Goal: Task Accomplishment & Management: Use online tool/utility

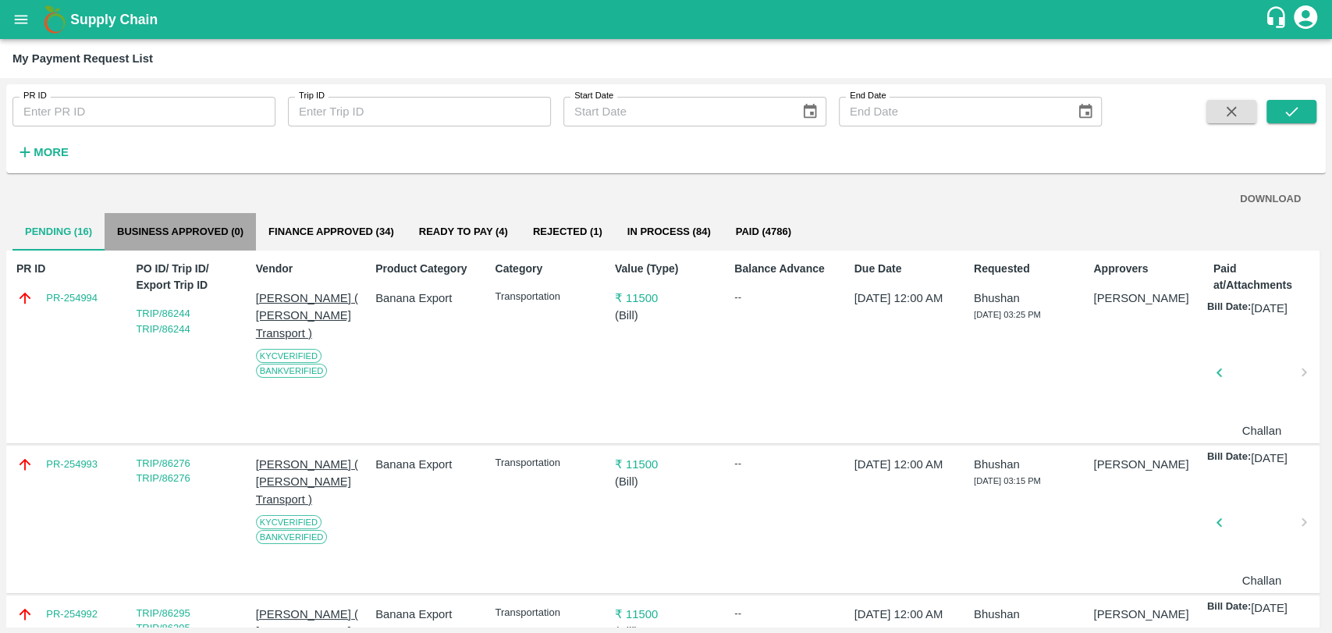
drag, startPoint x: 0, startPoint y: 0, endPoint x: 179, endPoint y: 236, distance: 296.8
click at [179, 236] on button "Business Approved (0)" at bounding box center [180, 231] width 151 height 37
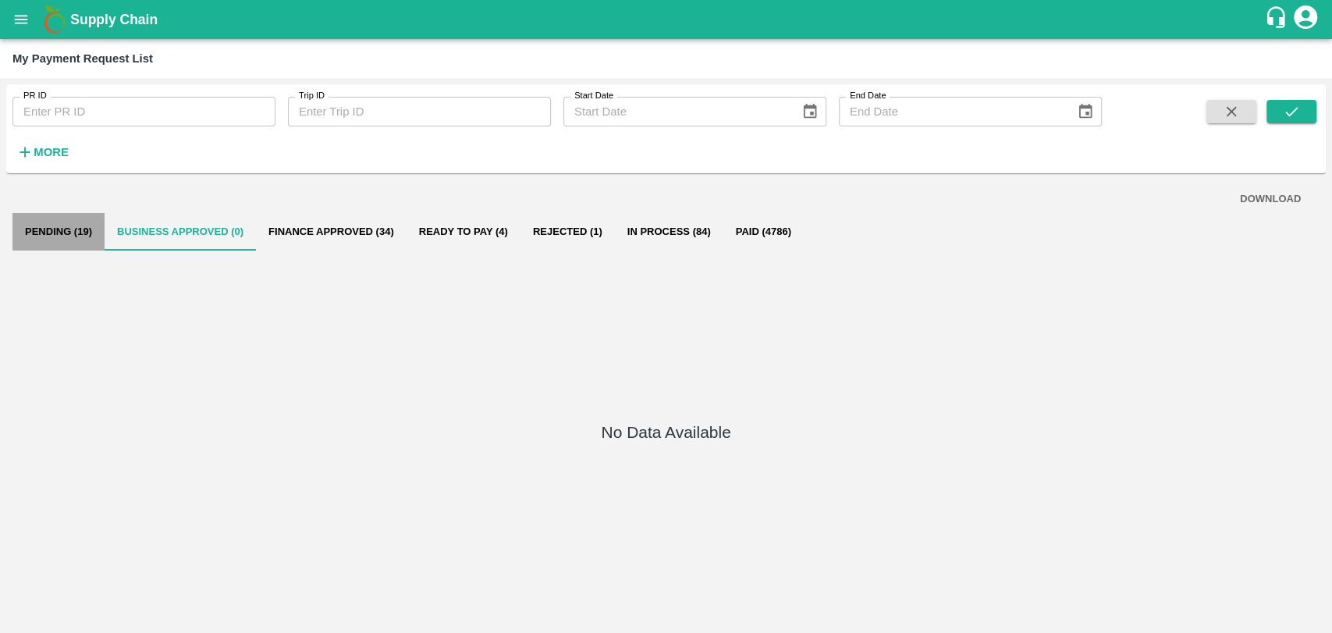
click at [103, 226] on button "Pending (19)" at bounding box center [58, 231] width 92 height 37
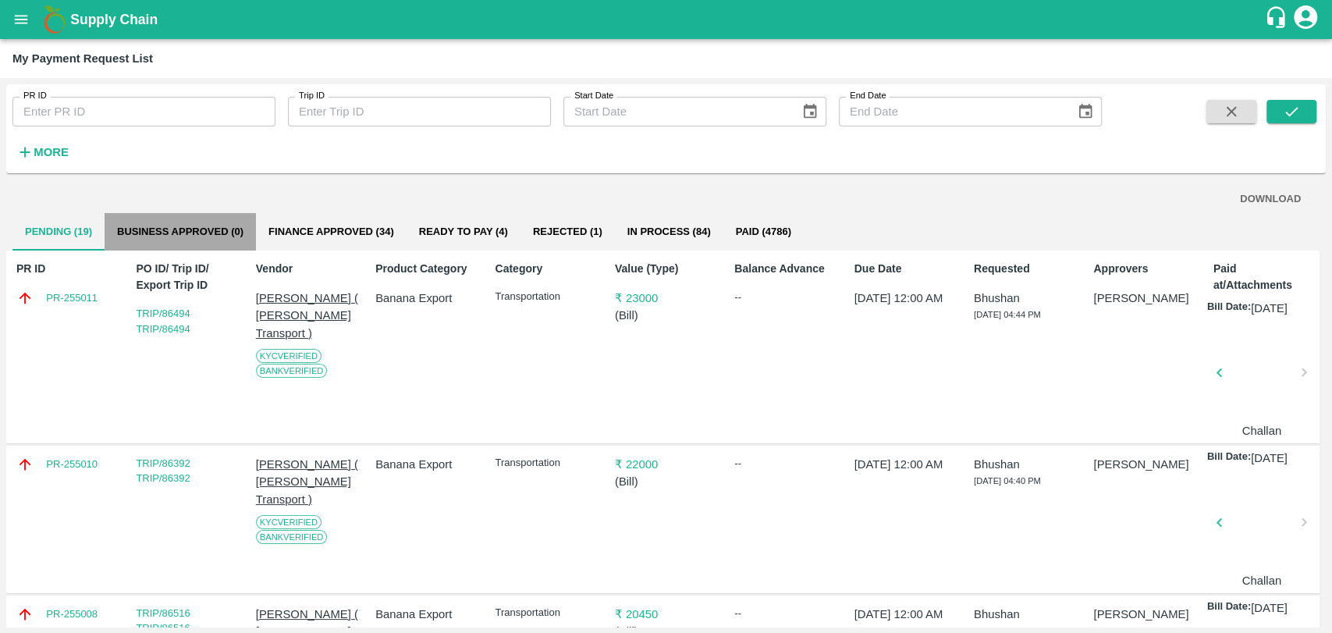
click at [145, 222] on button "Business Approved (0)" at bounding box center [180, 231] width 151 height 37
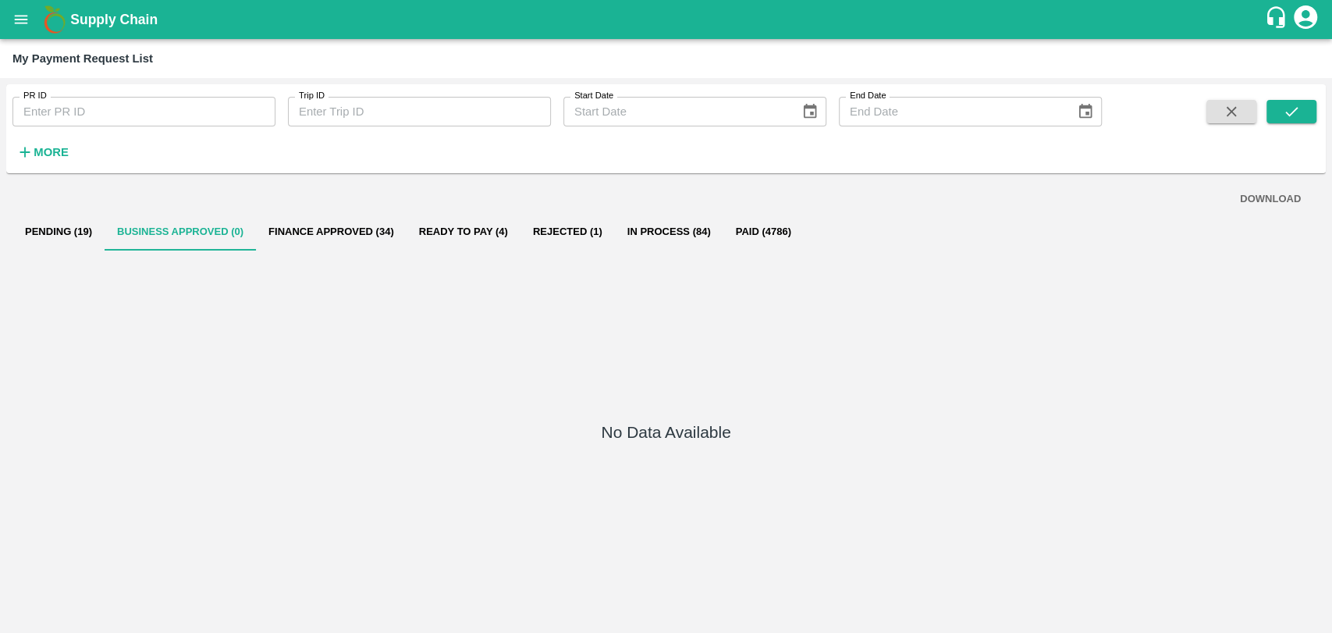
click at [310, 229] on button "Finance Approved (34)" at bounding box center [331, 231] width 151 height 37
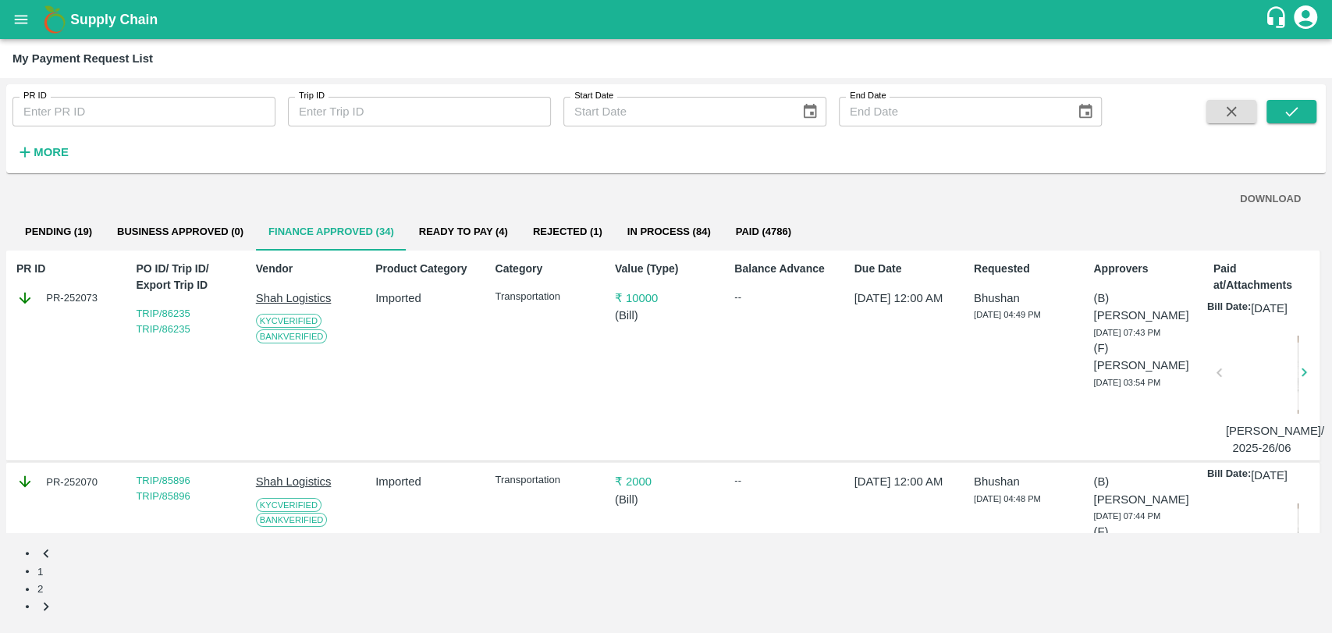
click at [155, 236] on button "Business Approved (0)" at bounding box center [180, 231] width 151 height 37
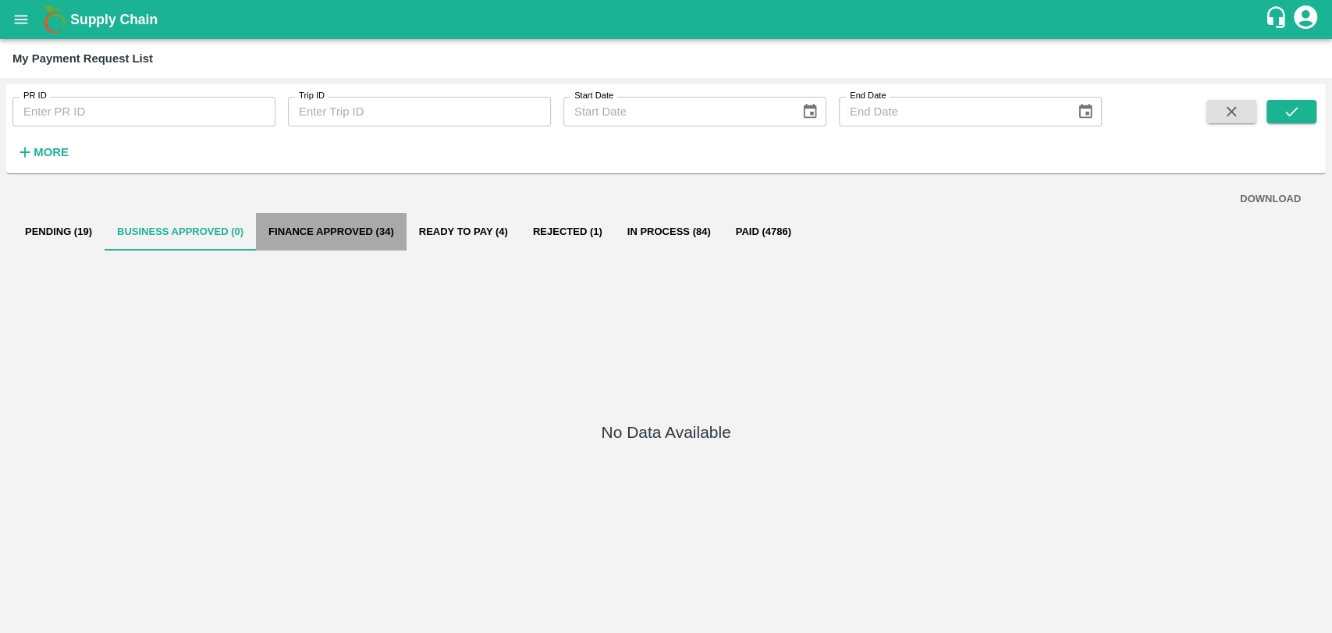
click at [268, 226] on button "Finance Approved (34)" at bounding box center [331, 231] width 151 height 37
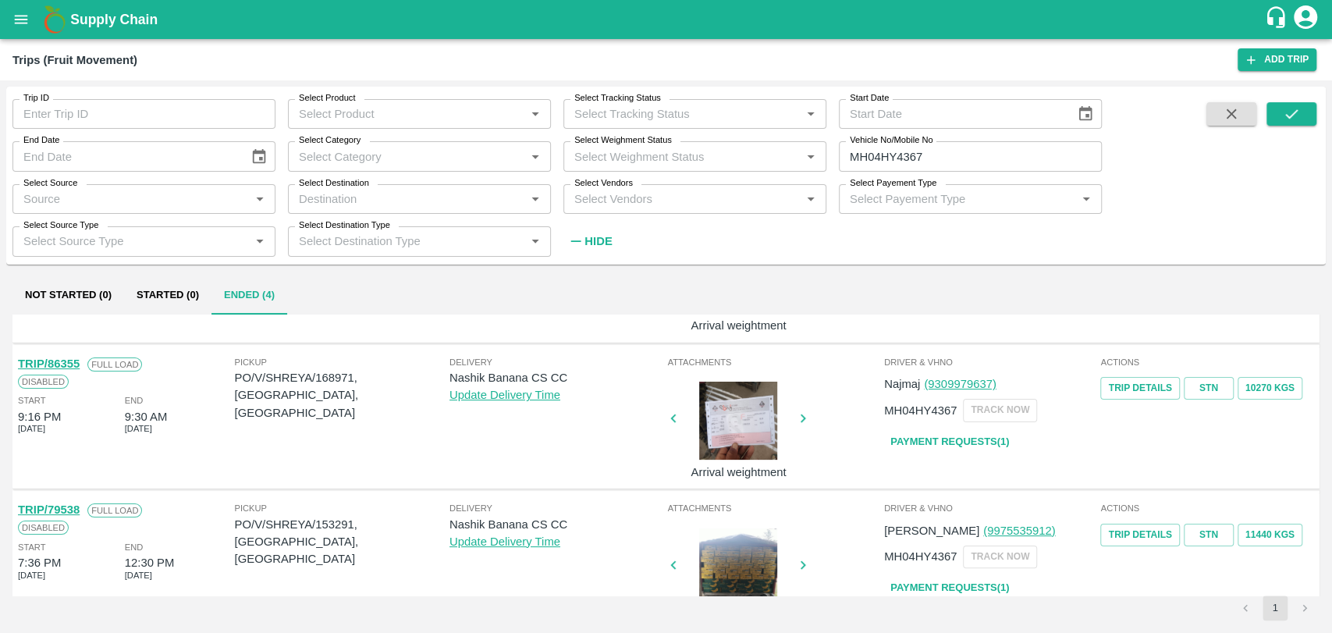
scroll to position [87, 0]
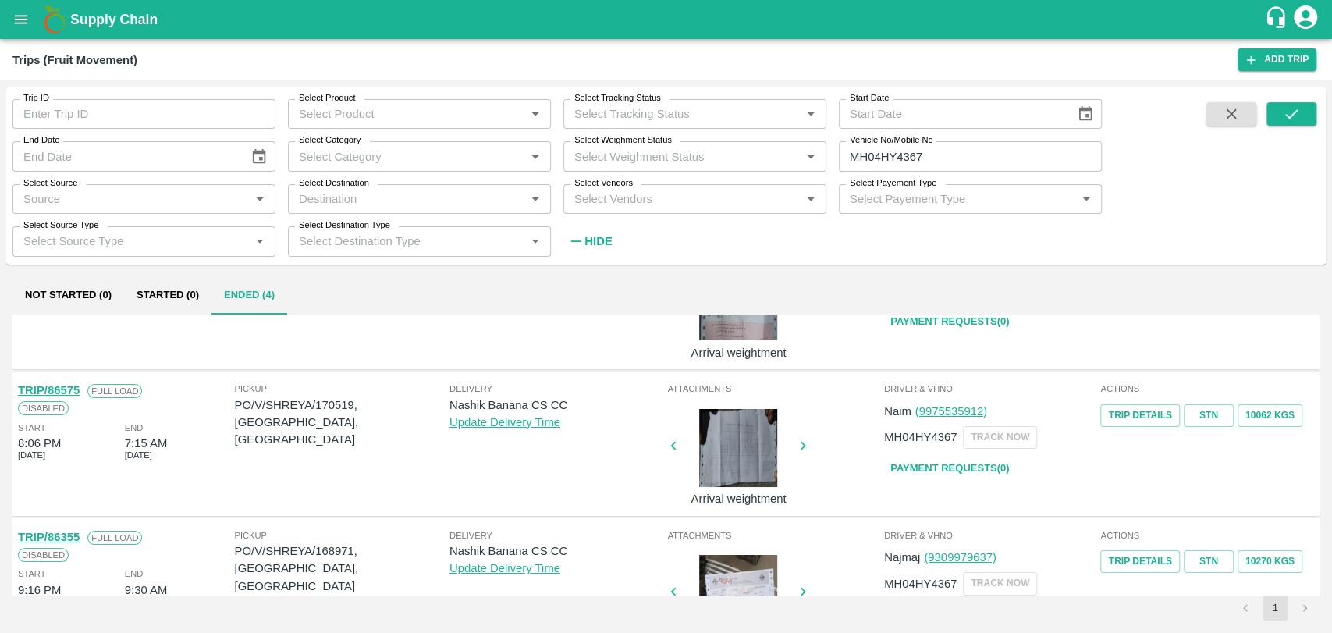
click at [72, 394] on link "TRIP/86575" at bounding box center [49, 390] width 62 height 12
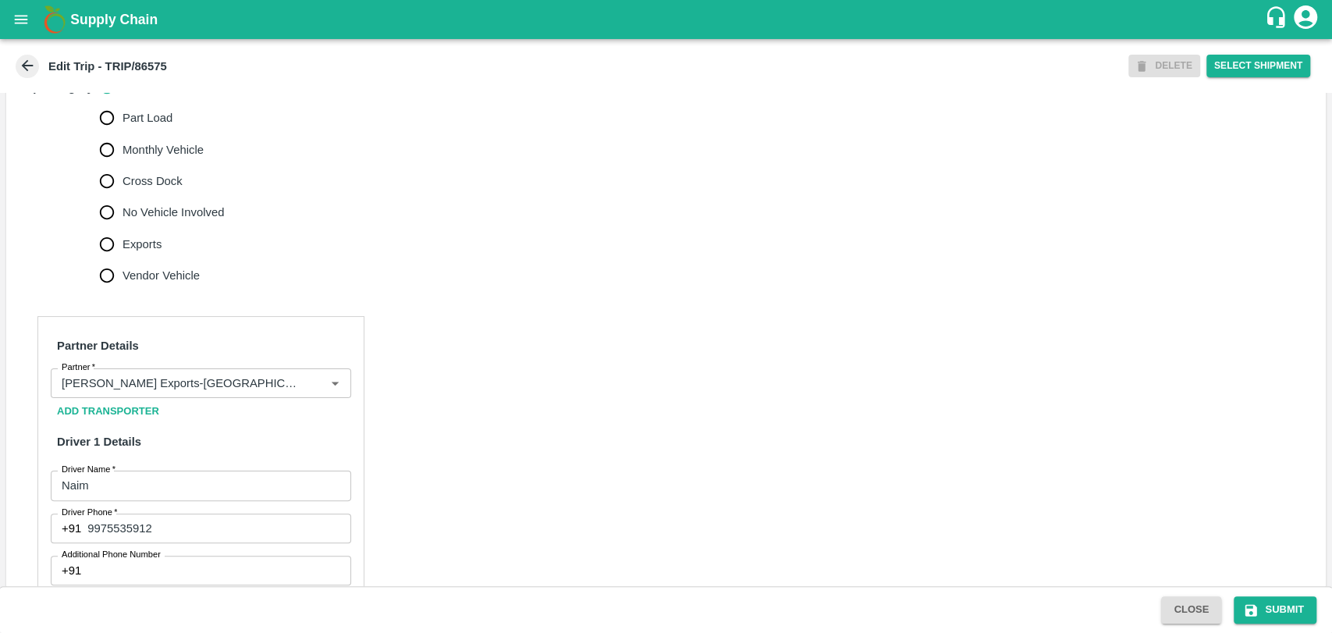
scroll to position [520, 0]
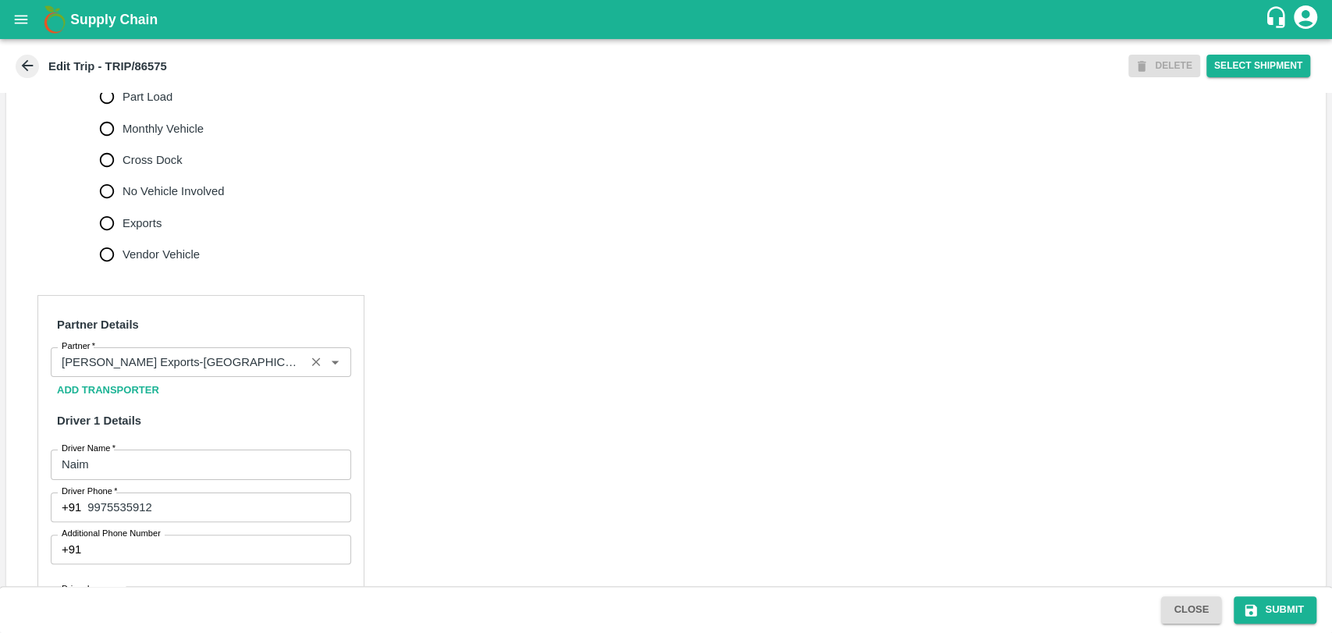
click at [175, 372] on input "Partner   *" at bounding box center [177, 362] width 245 height 20
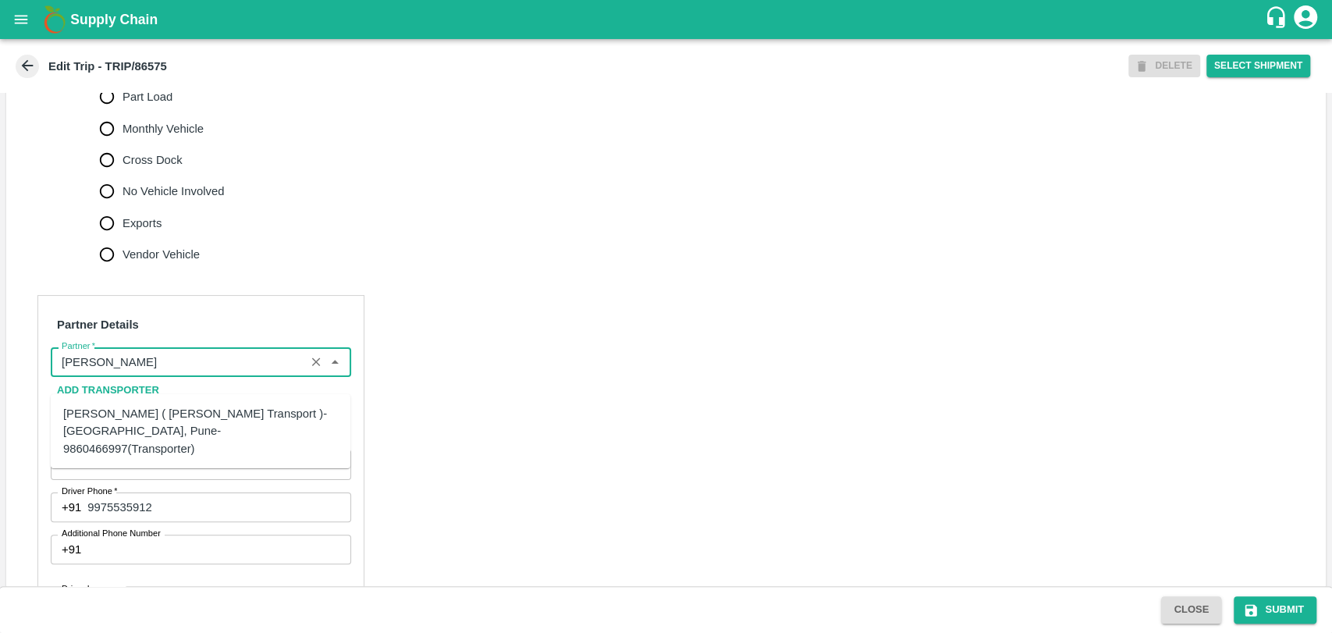
click at [115, 421] on div "Nitin Rasal ( Bhairavnath Transport )-Deulgaon, Pune-9860466997(Transporter)" at bounding box center [200, 431] width 275 height 52
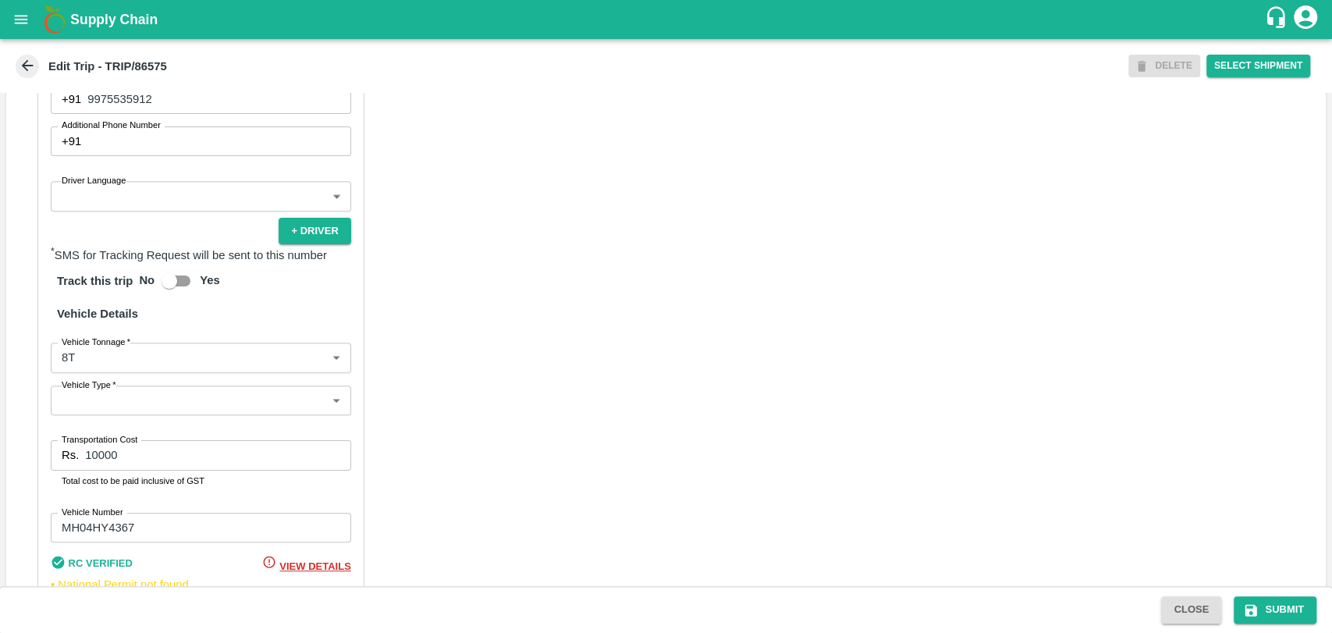
scroll to position [954, 0]
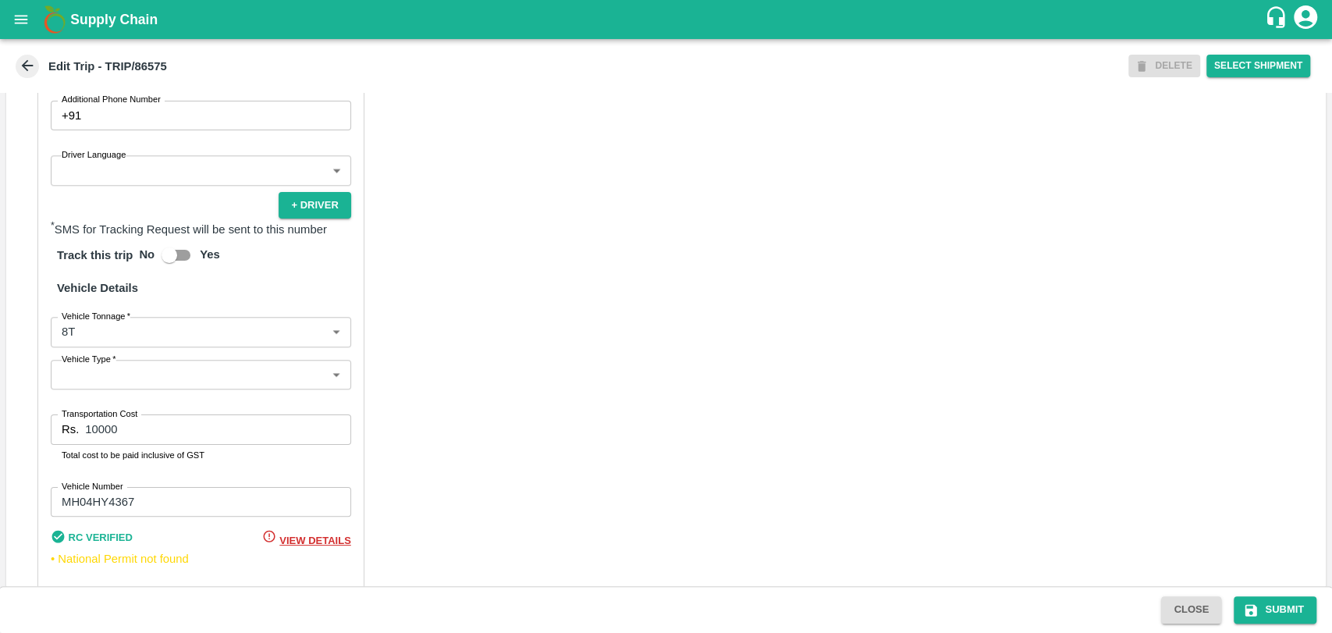
type input "Nitin Rasal ( Bhairavnath Transport )-Deulgaon, Pune-9860466997(Transporter)"
click at [120, 365] on div "Partner Details Partner   * Partner Add Transporter Driver 1 Details Driver Nam…" at bounding box center [200, 233] width 327 height 744
click at [119, 357] on body "Supply Chain Edit Trip - TRIP/86575 DELETE Select Shipment Trip Details Trip Ty…" at bounding box center [666, 316] width 1332 height 633
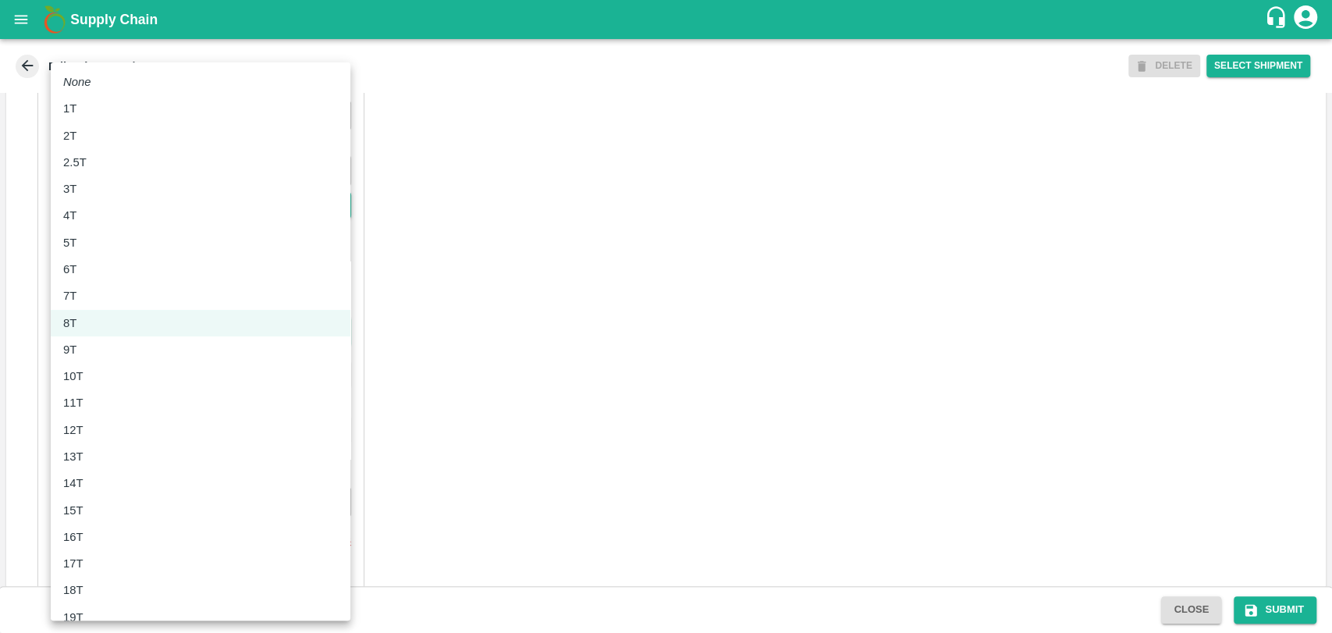
click at [91, 414] on li "11T" at bounding box center [201, 402] width 300 height 27
type input "11000"
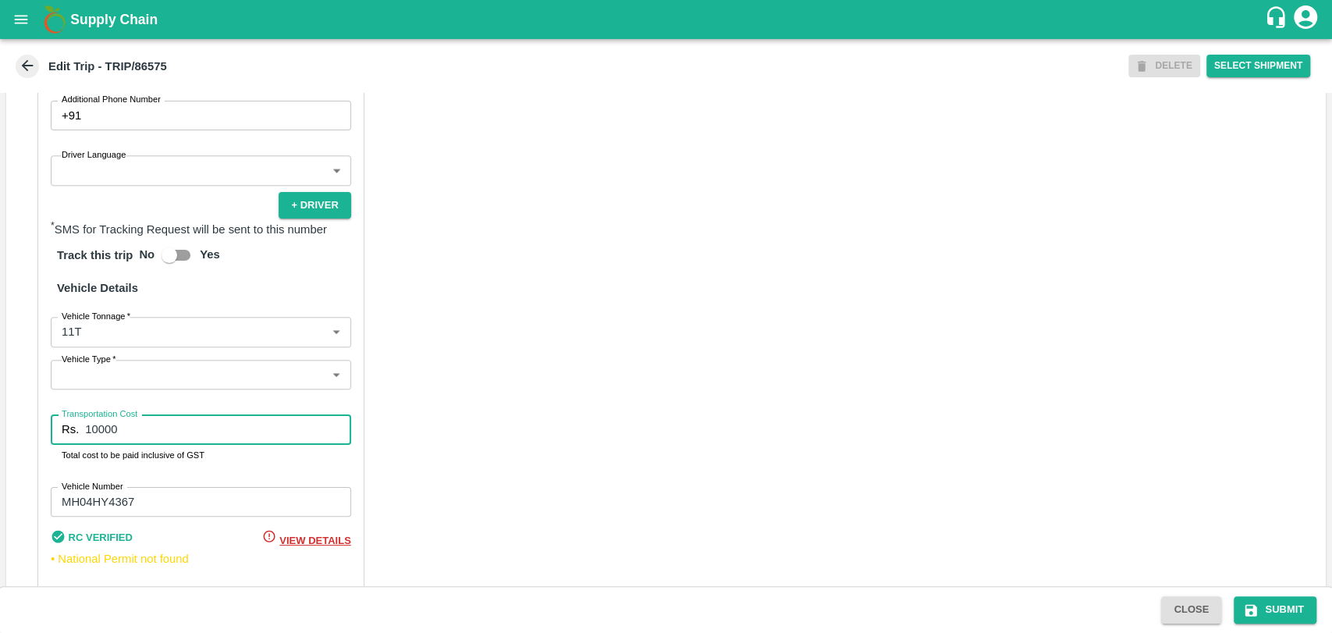
drag, startPoint x: 146, startPoint y: 451, endPoint x: 13, endPoint y: 453, distance: 132.7
click at [13, 453] on div "Partner Details Partner   * Partner Add Transporter Driver 1 Details Driver Nam…" at bounding box center [665, 233] width 1319 height 782
type input "20900"
click at [1273, 612] on button "Submit" at bounding box center [1275, 609] width 83 height 27
